Goal: Task Accomplishment & Management: Manage account settings

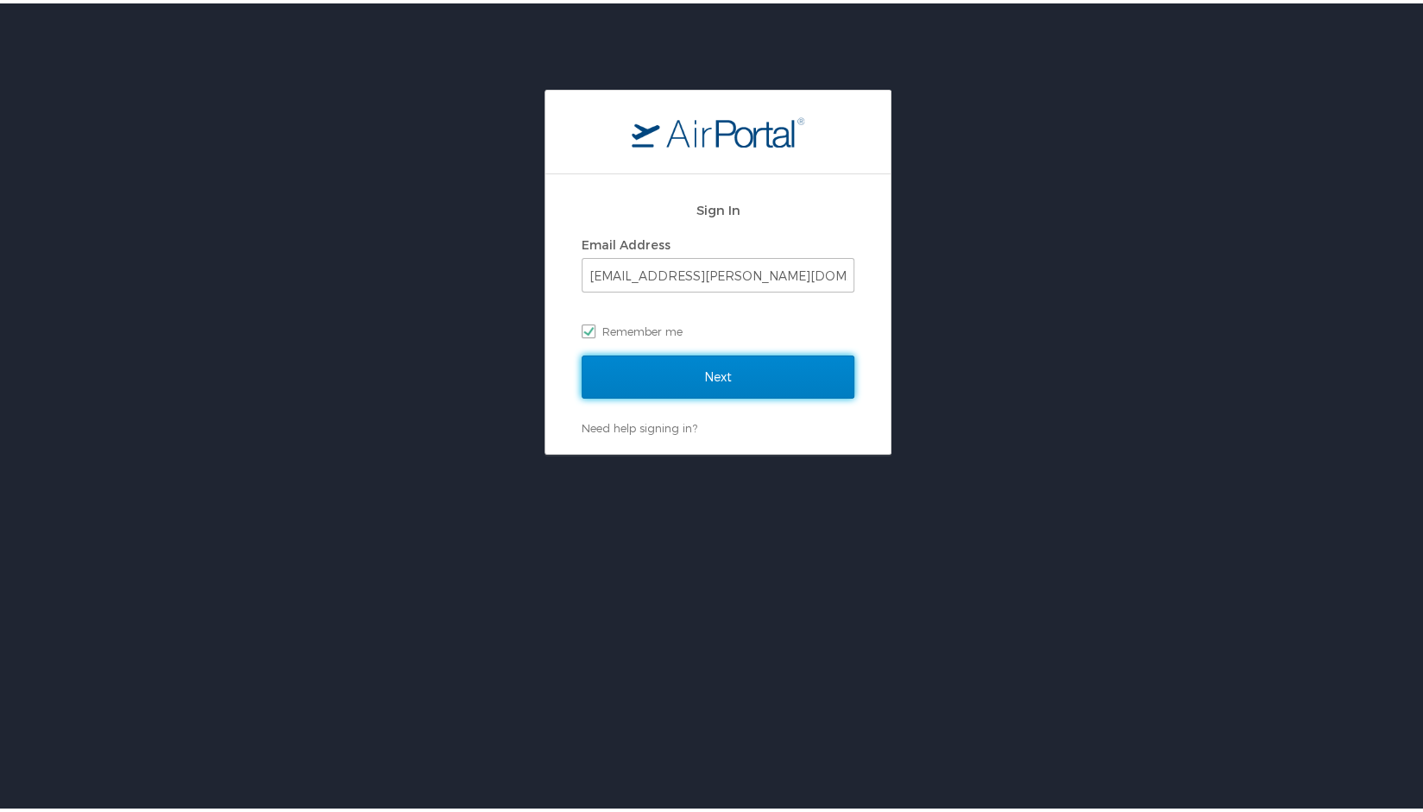
click at [661, 354] on input "Next" at bounding box center [718, 373] width 273 height 43
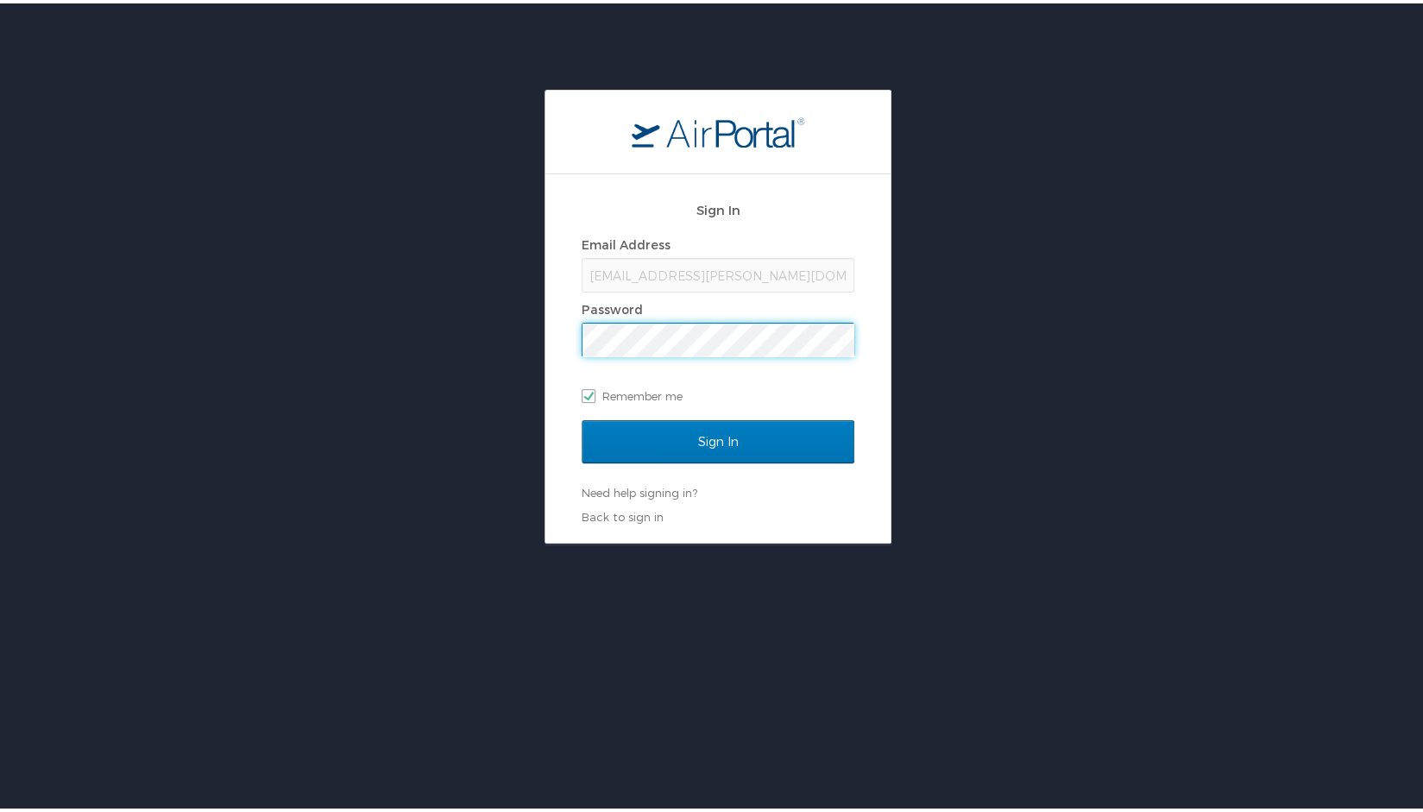
click at [582, 417] on input "Sign In" at bounding box center [718, 438] width 273 height 43
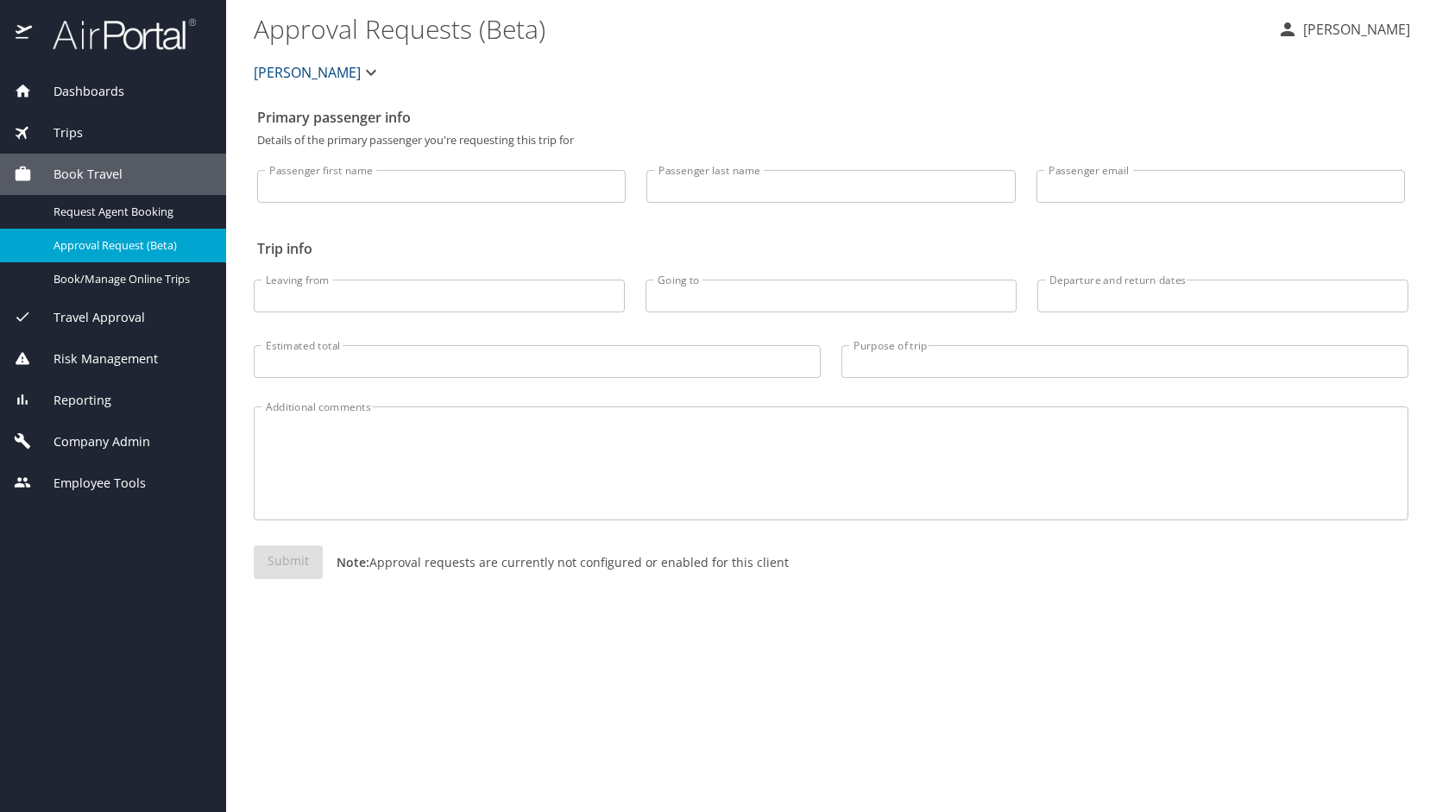
click at [398, 192] on input "Passenger first name" at bounding box center [441, 186] width 369 height 33
click at [95, 444] on span "Company Admin" at bounding box center [91, 441] width 118 height 19
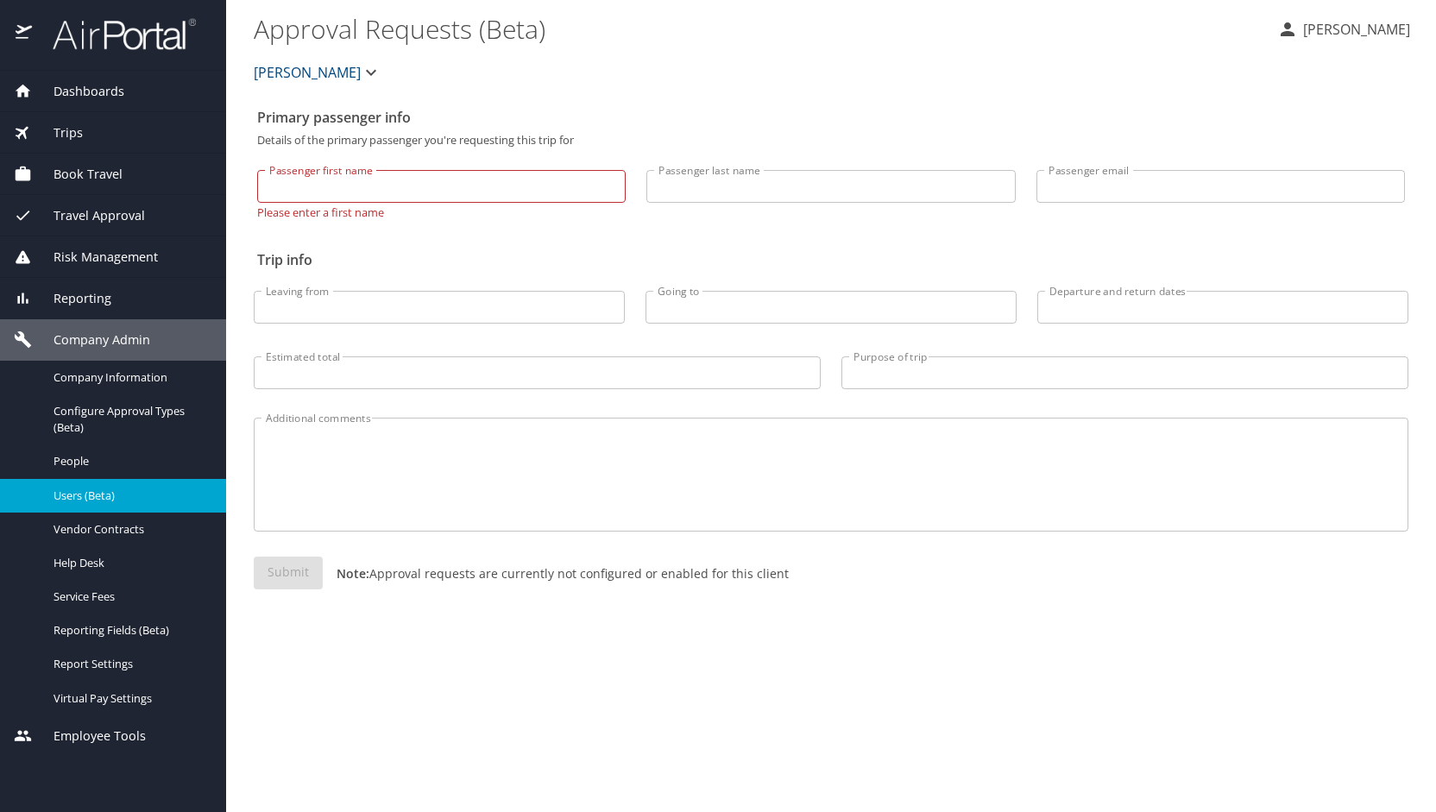
click at [125, 491] on span "Users (Beta)" at bounding box center [130, 496] width 152 height 16
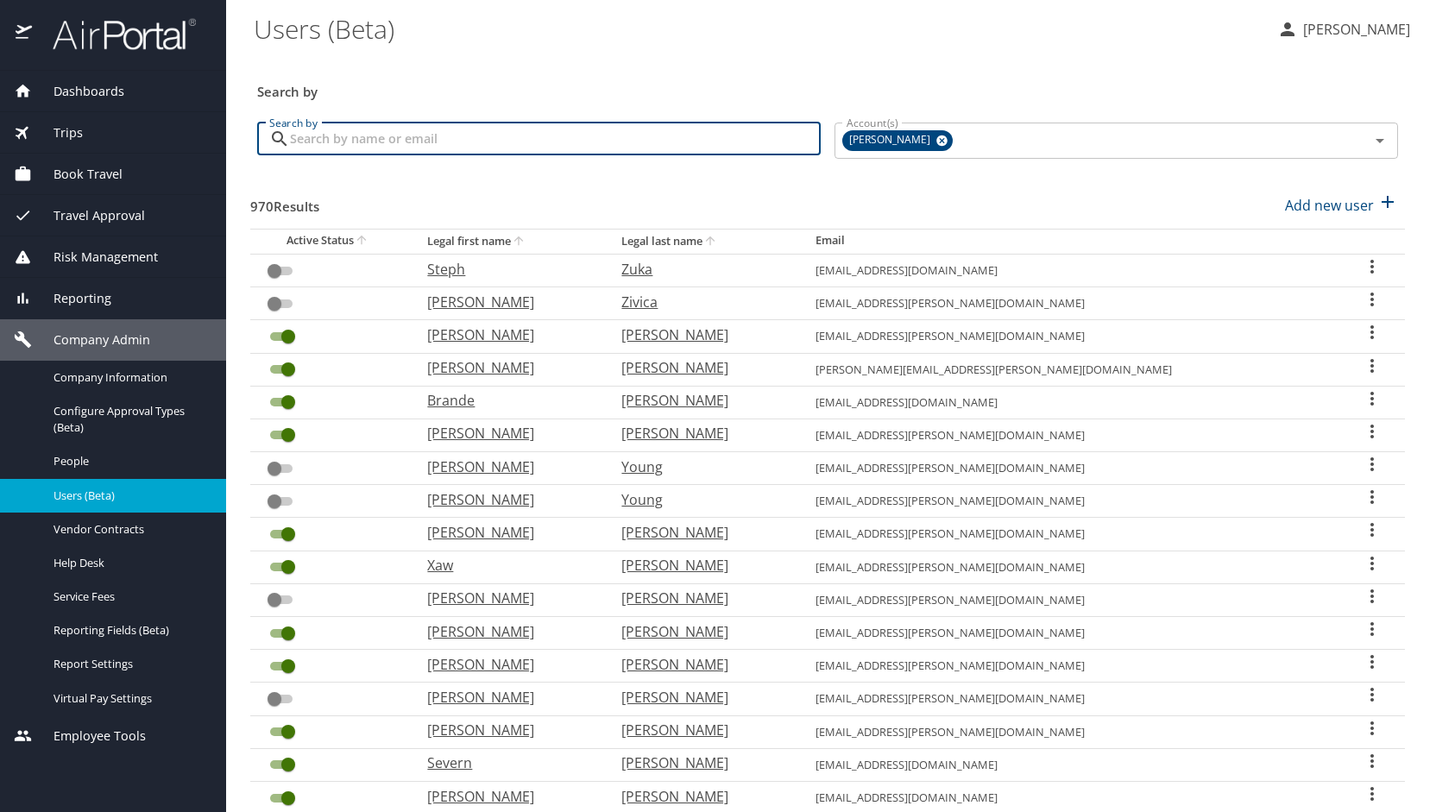
click at [499, 129] on input "Search by" at bounding box center [555, 139] width 531 height 33
type input "[PERSON_NAME]"
checkbox input "true"
checkbox input "false"
checkbox input "true"
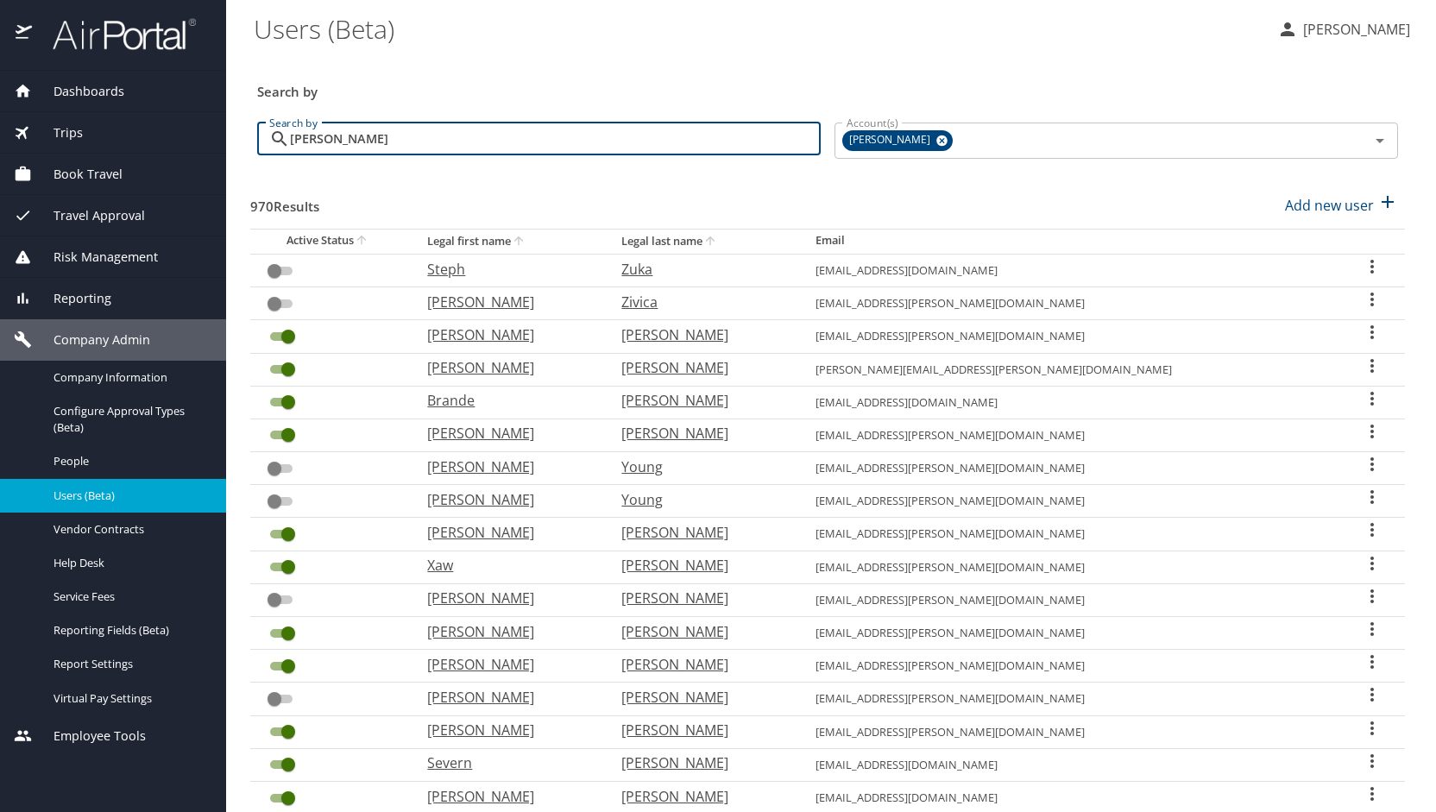
checkbox input "true"
checkbox input "false"
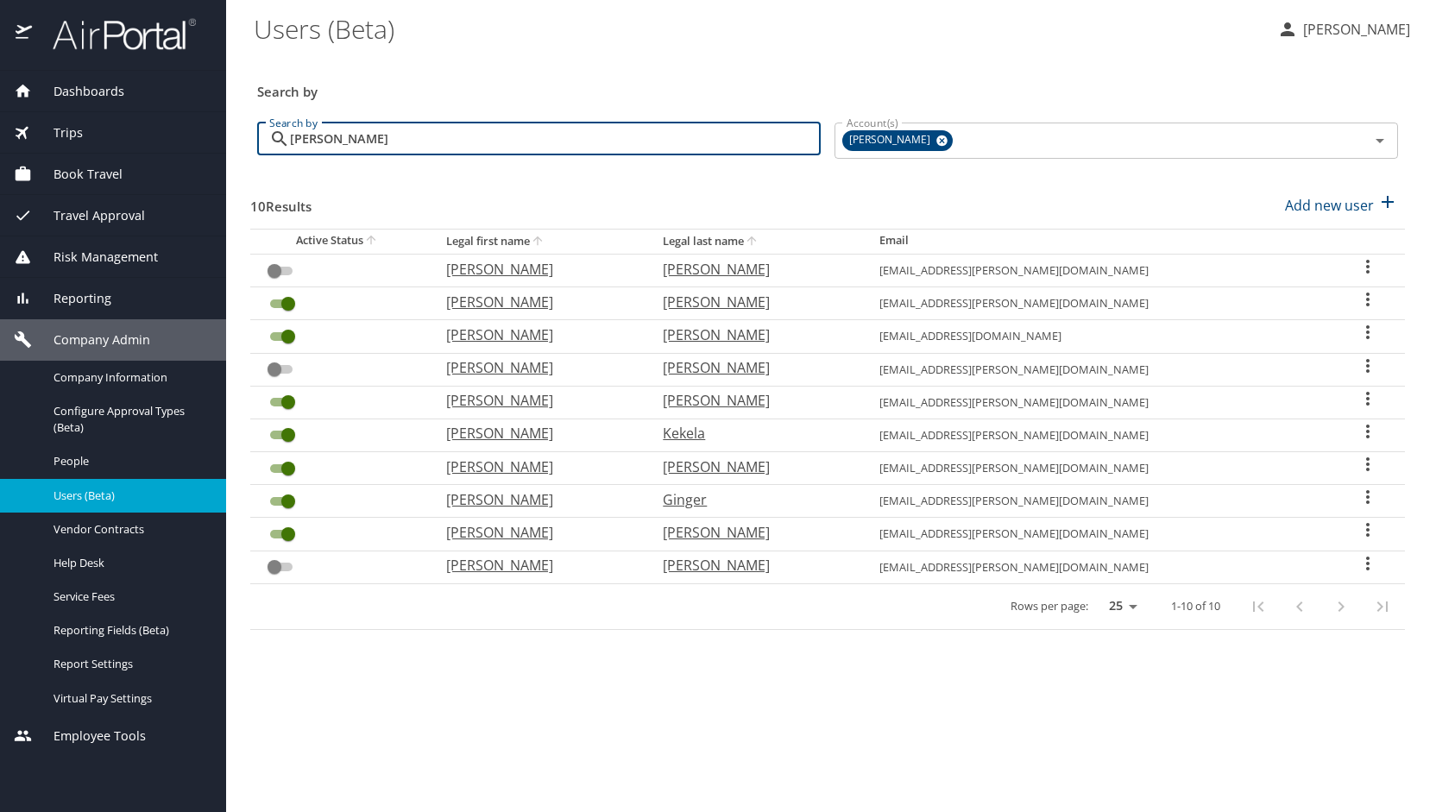
click at [507, 437] on p "[PERSON_NAME]" at bounding box center [537, 433] width 182 height 21
select select "US"
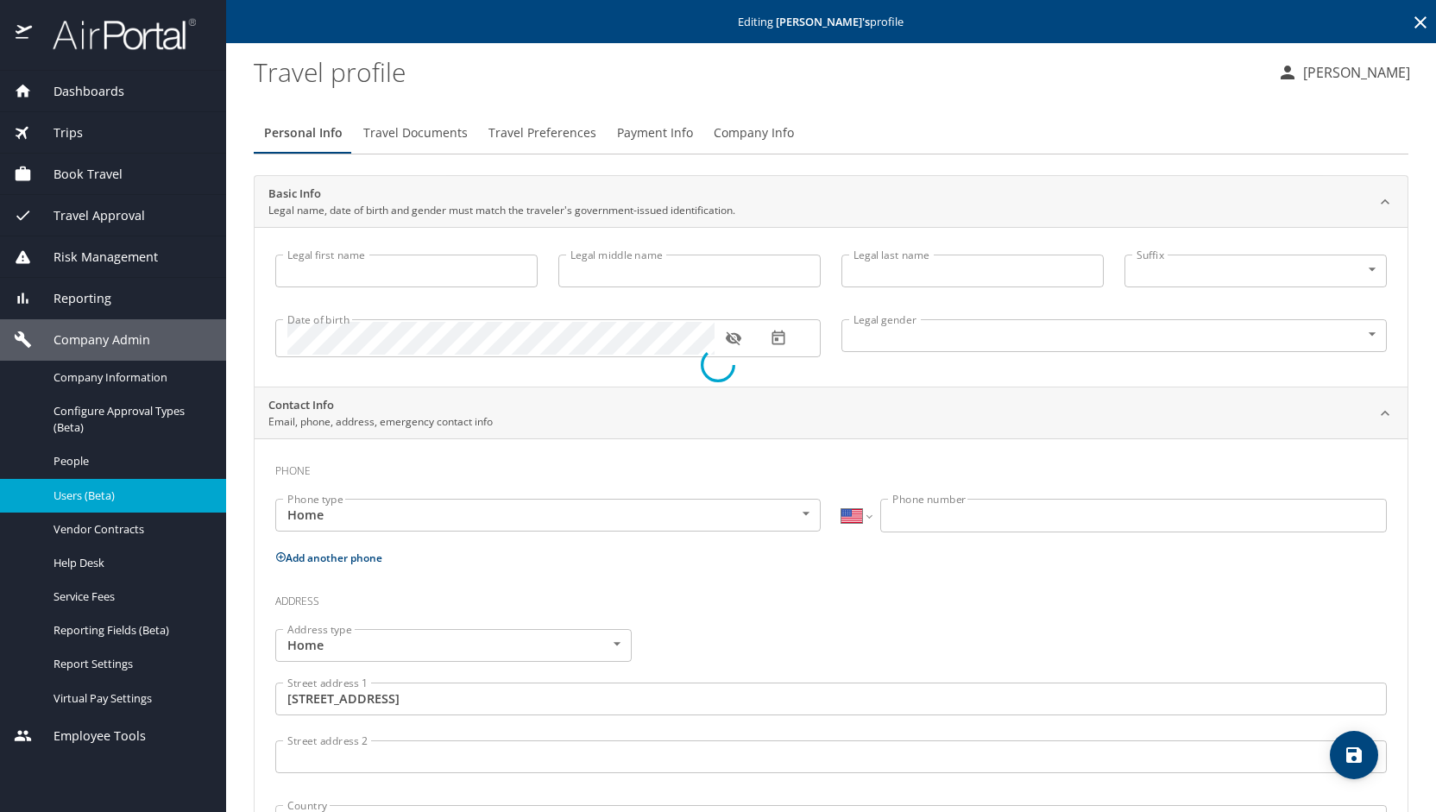
type input "[PERSON_NAME]"
type input "Kekela"
type input "[DEMOGRAPHIC_DATA]"
type input "[PERSON_NAME]"
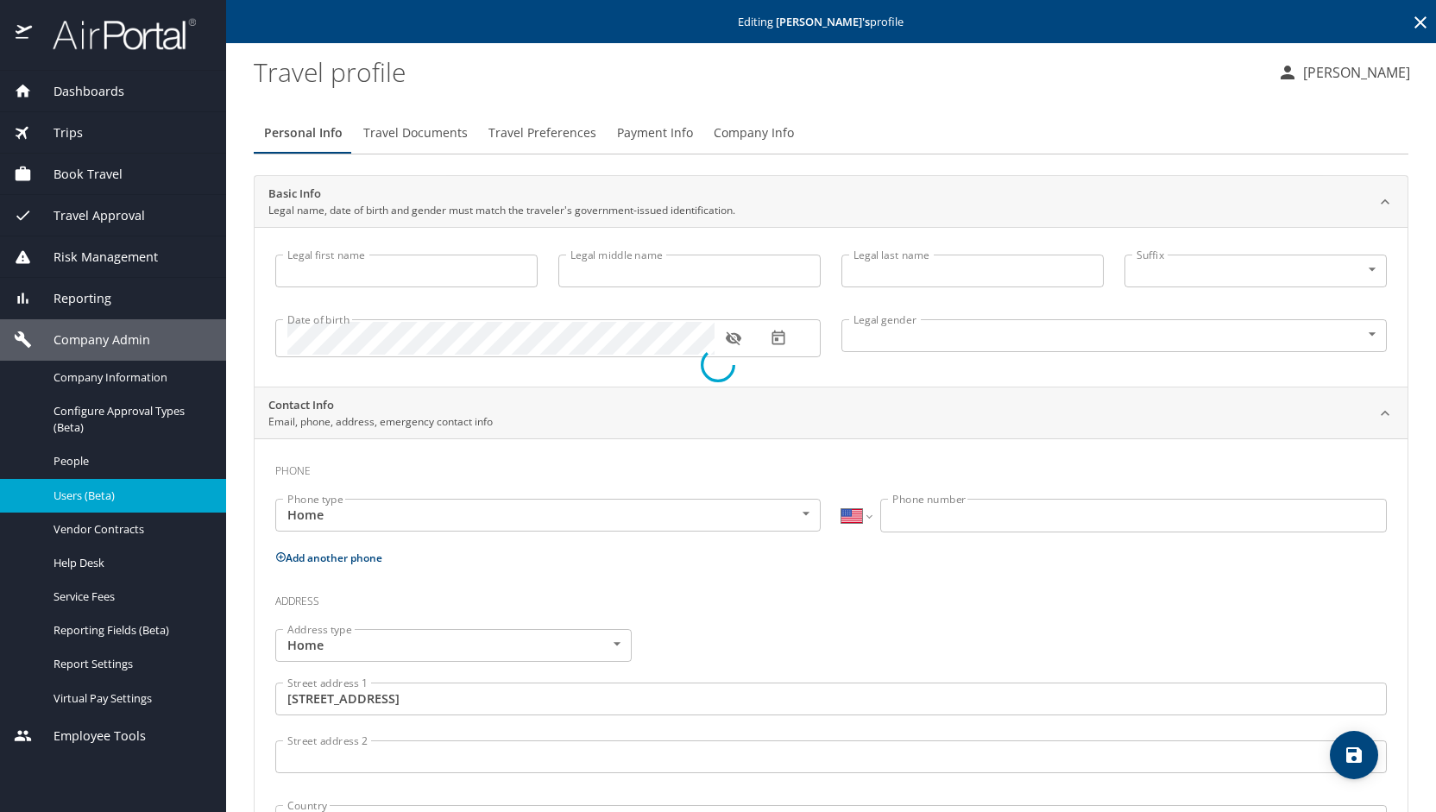
type input "[PERSON_NAME]"
type input "[PHONE_NUMBER]"
type input "[GEOGRAPHIC_DATA]"
type input "[US_STATE]"
select select "US"
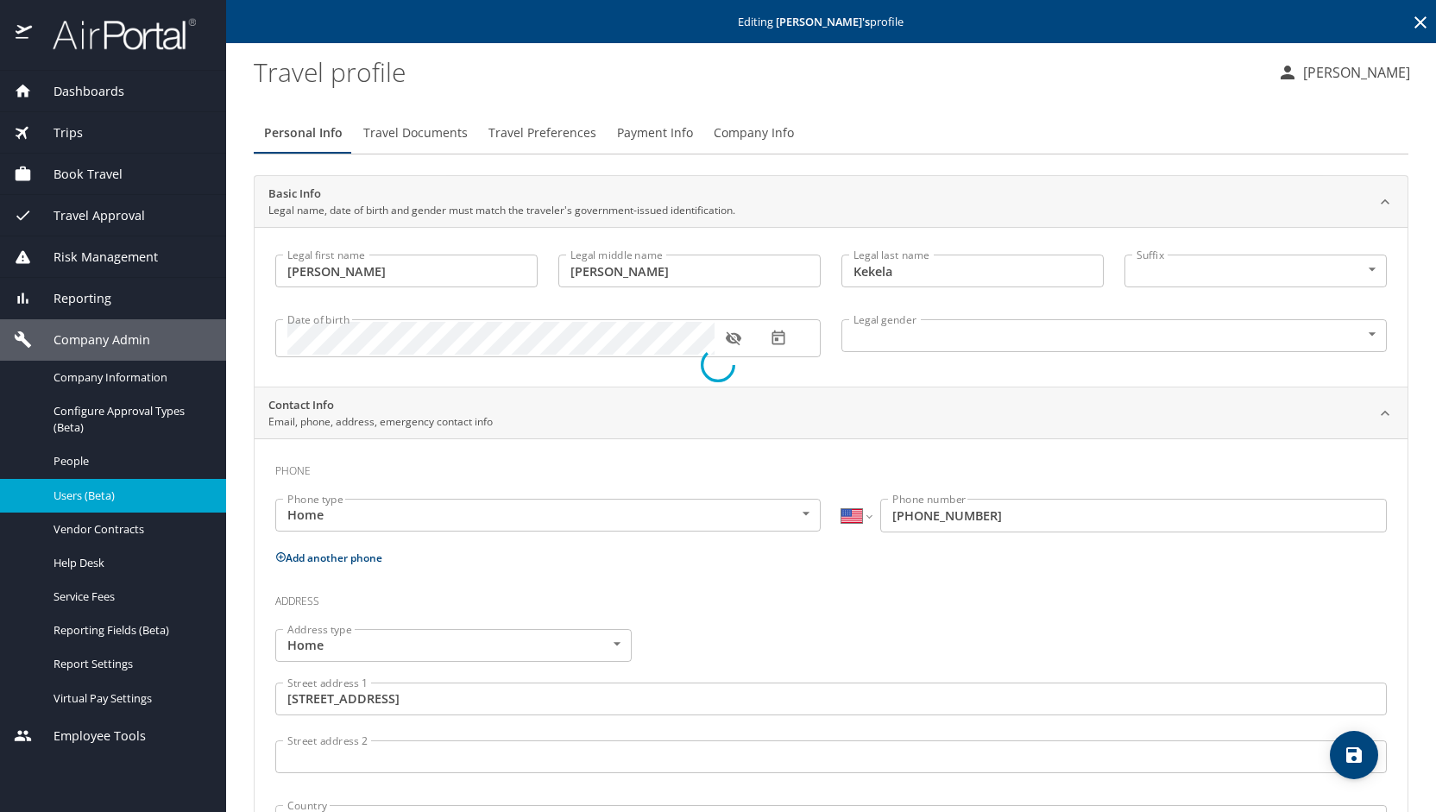
select select "US"
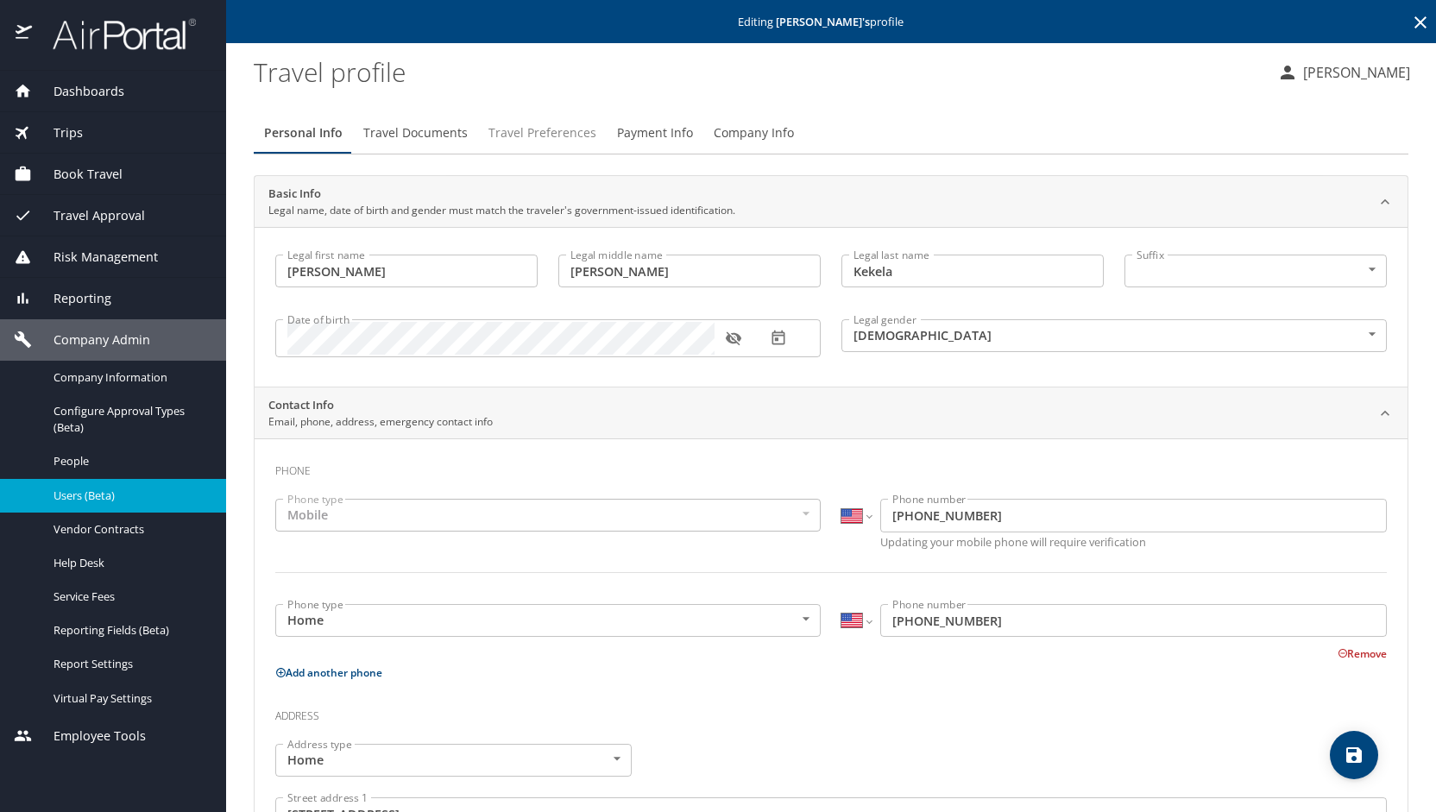
click at [557, 135] on span "Travel Preferences" at bounding box center [542, 134] width 108 height 22
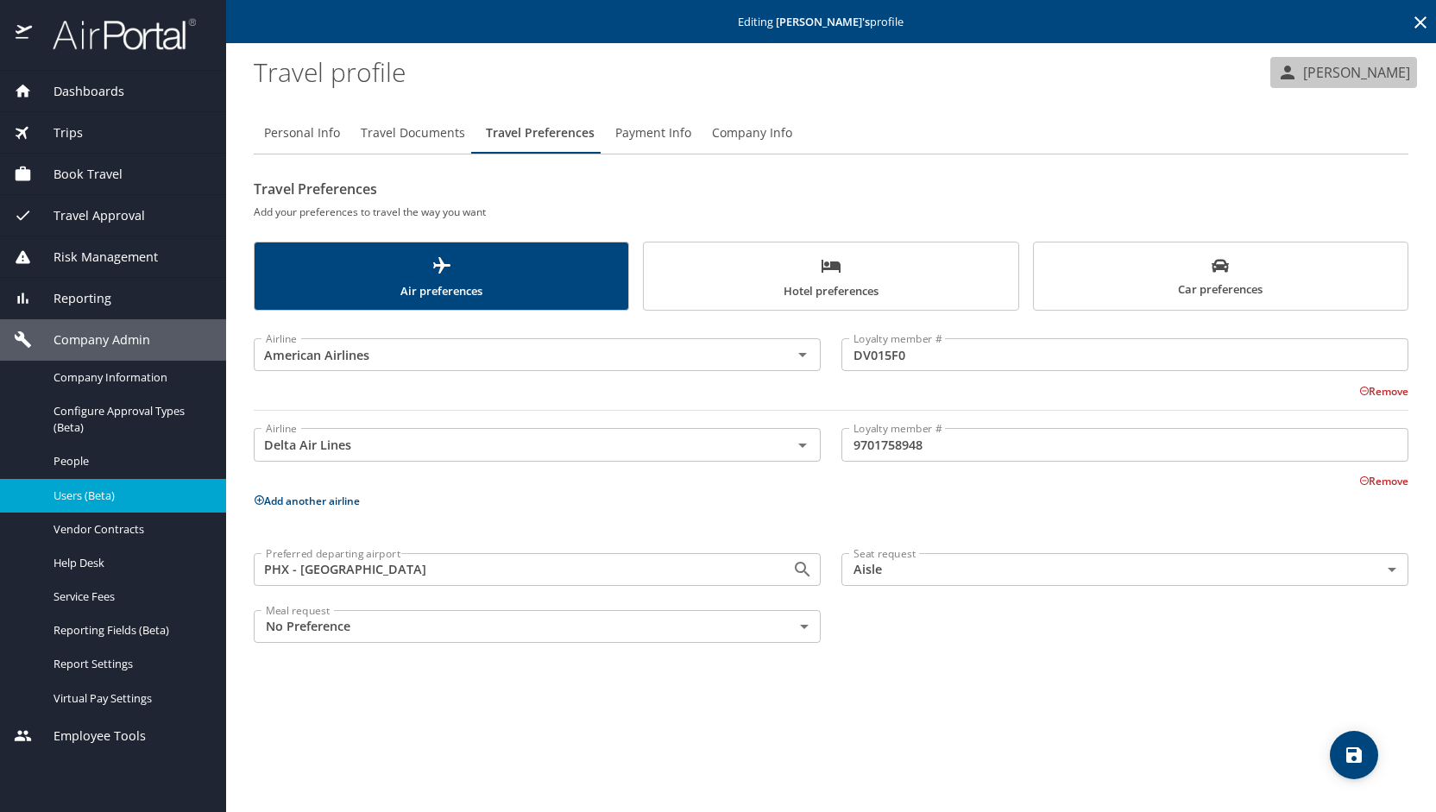
click at [1396, 70] on p "[PERSON_NAME]" at bounding box center [1354, 72] width 112 height 21
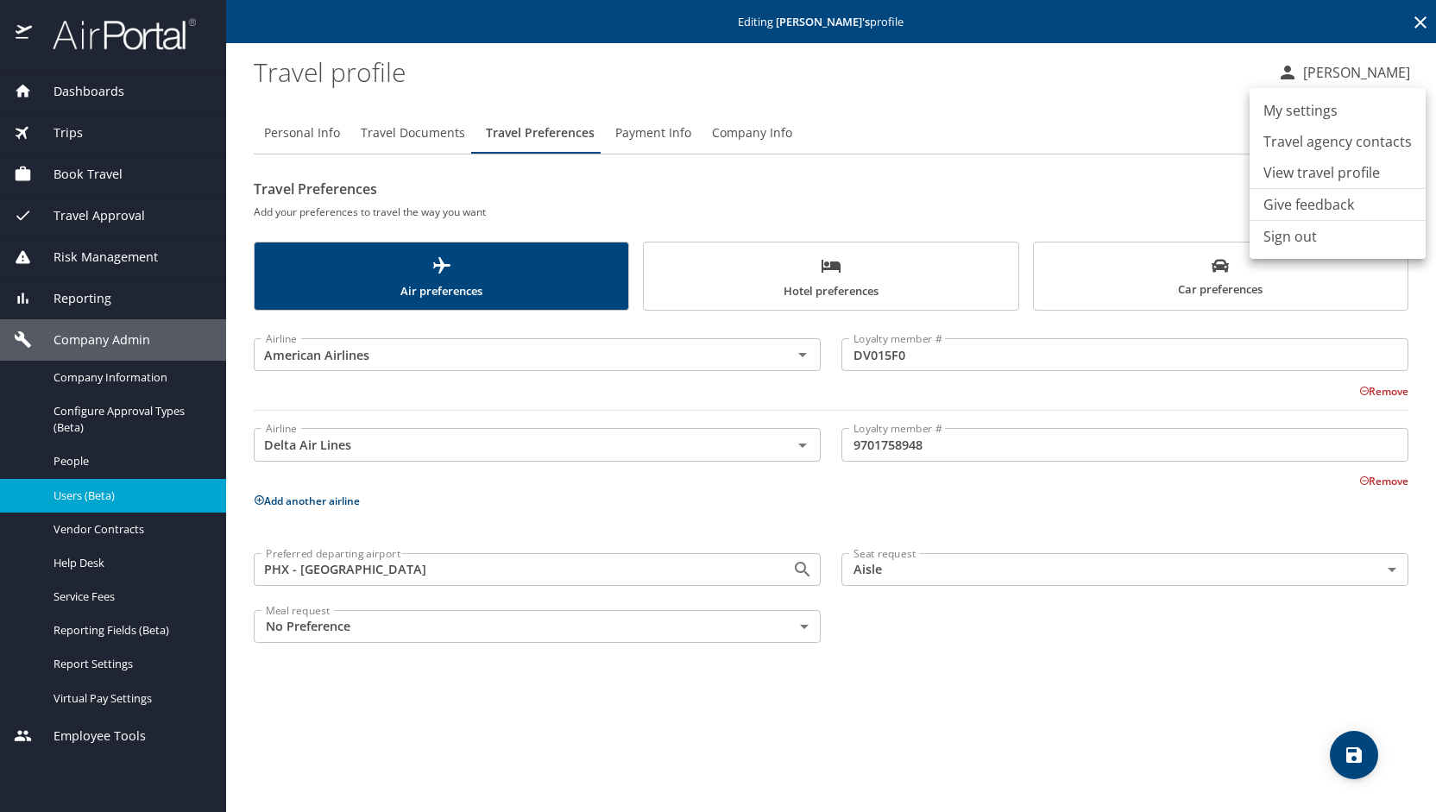
click at [1325, 236] on li "Sign out" at bounding box center [1338, 236] width 176 height 31
